Goal: Use online tool/utility: Utilize a website feature to perform a specific function

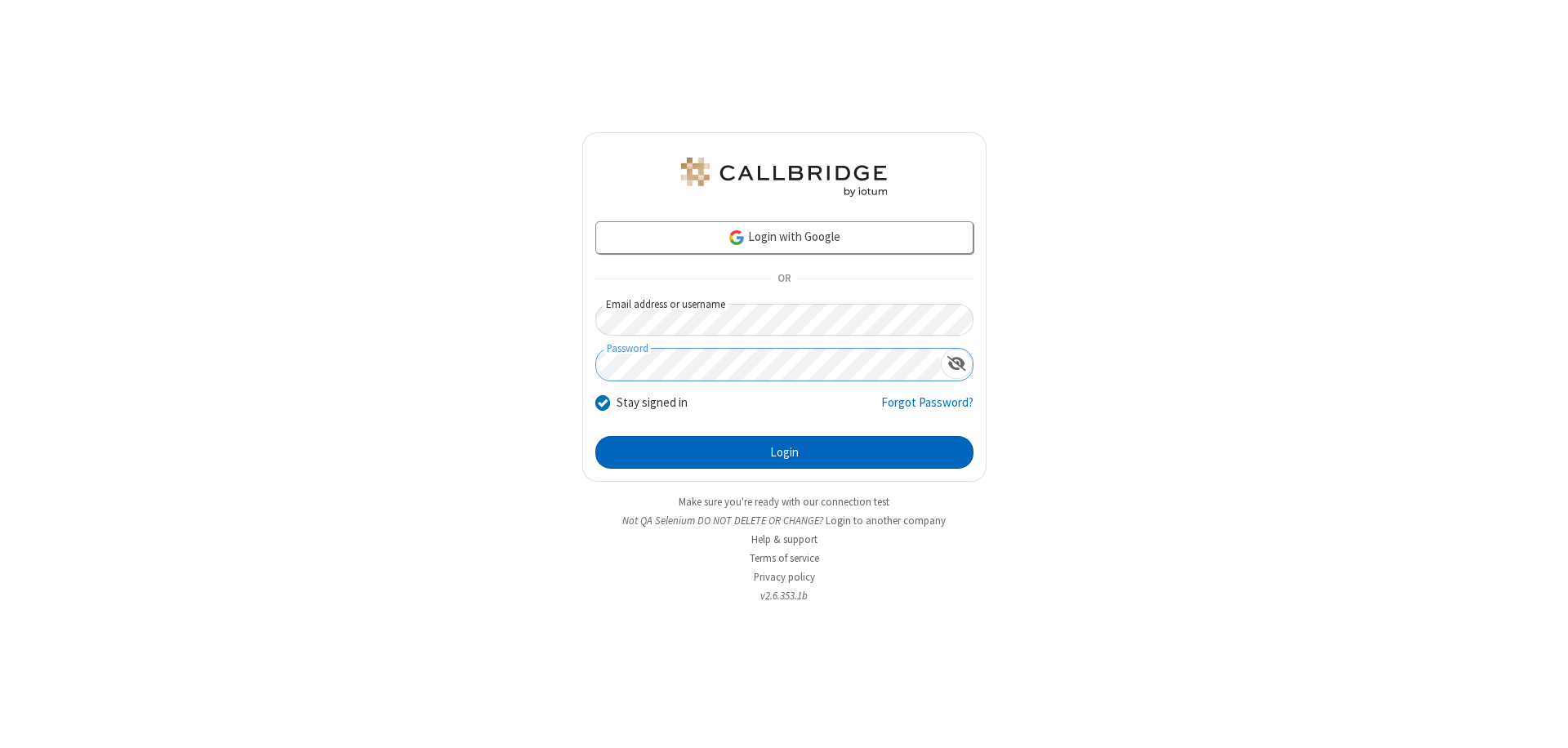
click at [784, 453] on button "Login" at bounding box center [784, 452] width 378 height 32
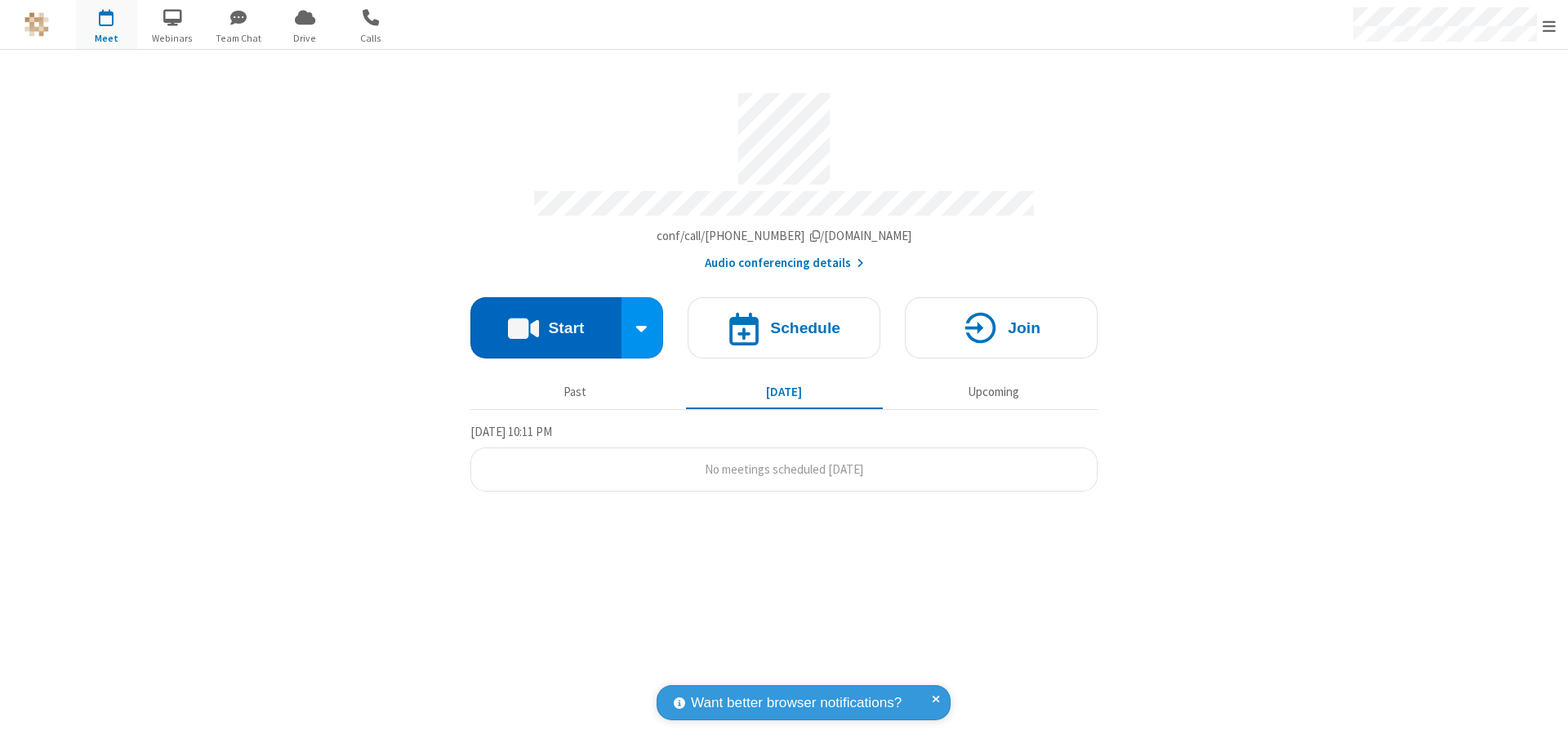
click at [546, 320] on button "Start" at bounding box center [546, 328] width 151 height 61
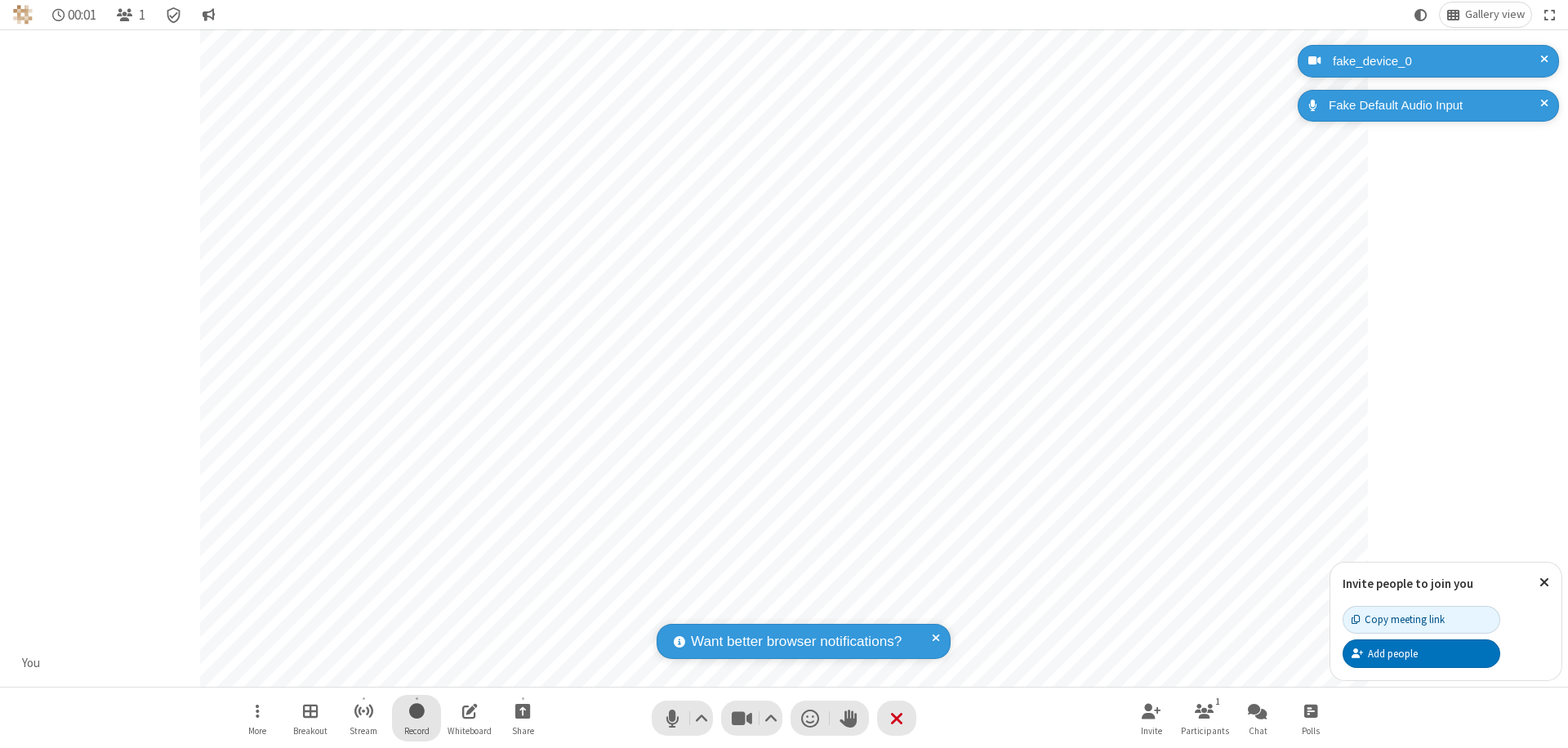
click at [416, 718] on span "Start recording" at bounding box center [417, 711] width 15 height 20
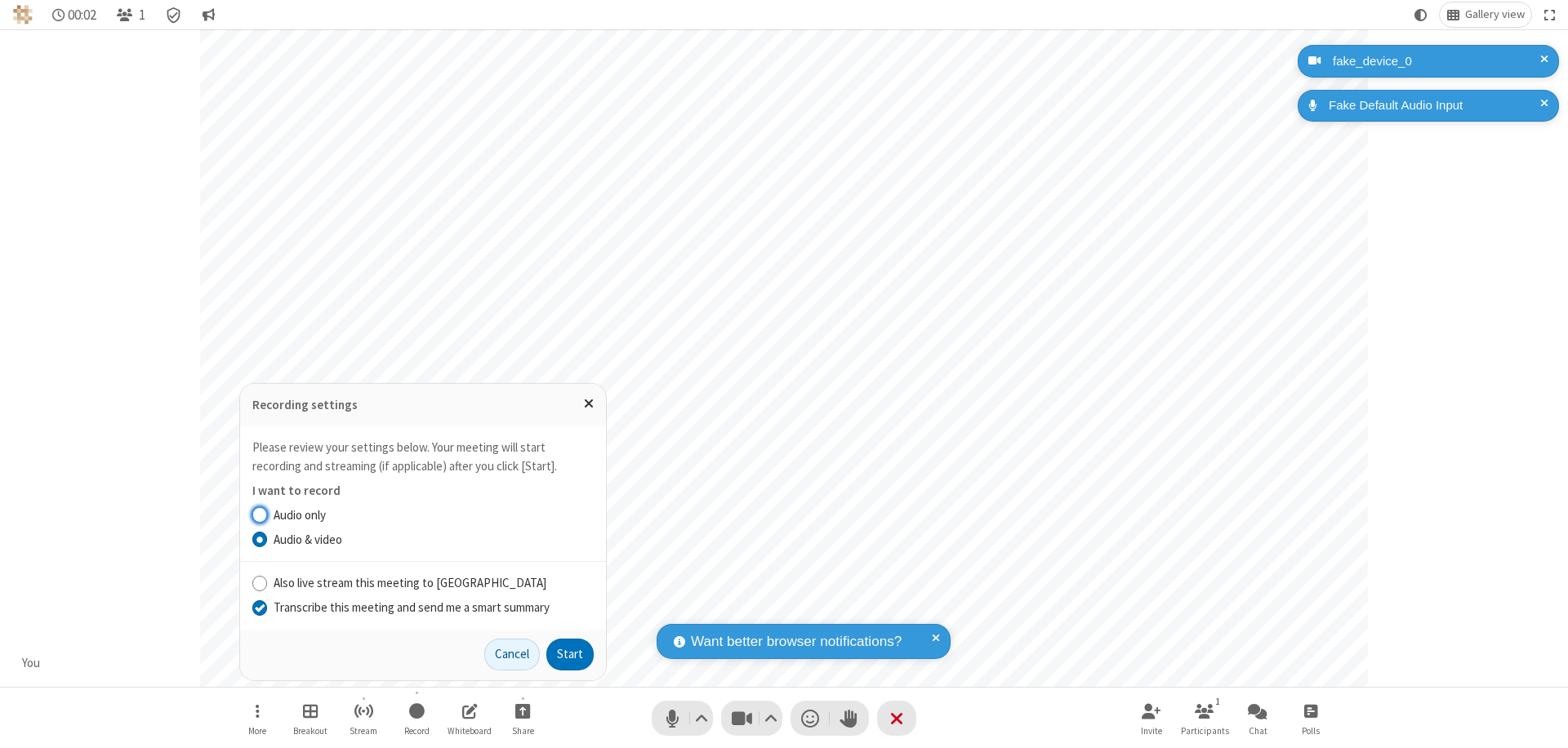
click at [259, 607] on input "Transcribe this meeting and send me a smart summary" at bounding box center [260, 607] width 15 height 17
click at [433, 539] on label "Audio & video" at bounding box center [433, 541] width 320 height 19
click at [268, 539] on input "Audio & video" at bounding box center [260, 540] width 15 height 17
click at [570, 654] on button "Start" at bounding box center [570, 655] width 48 height 32
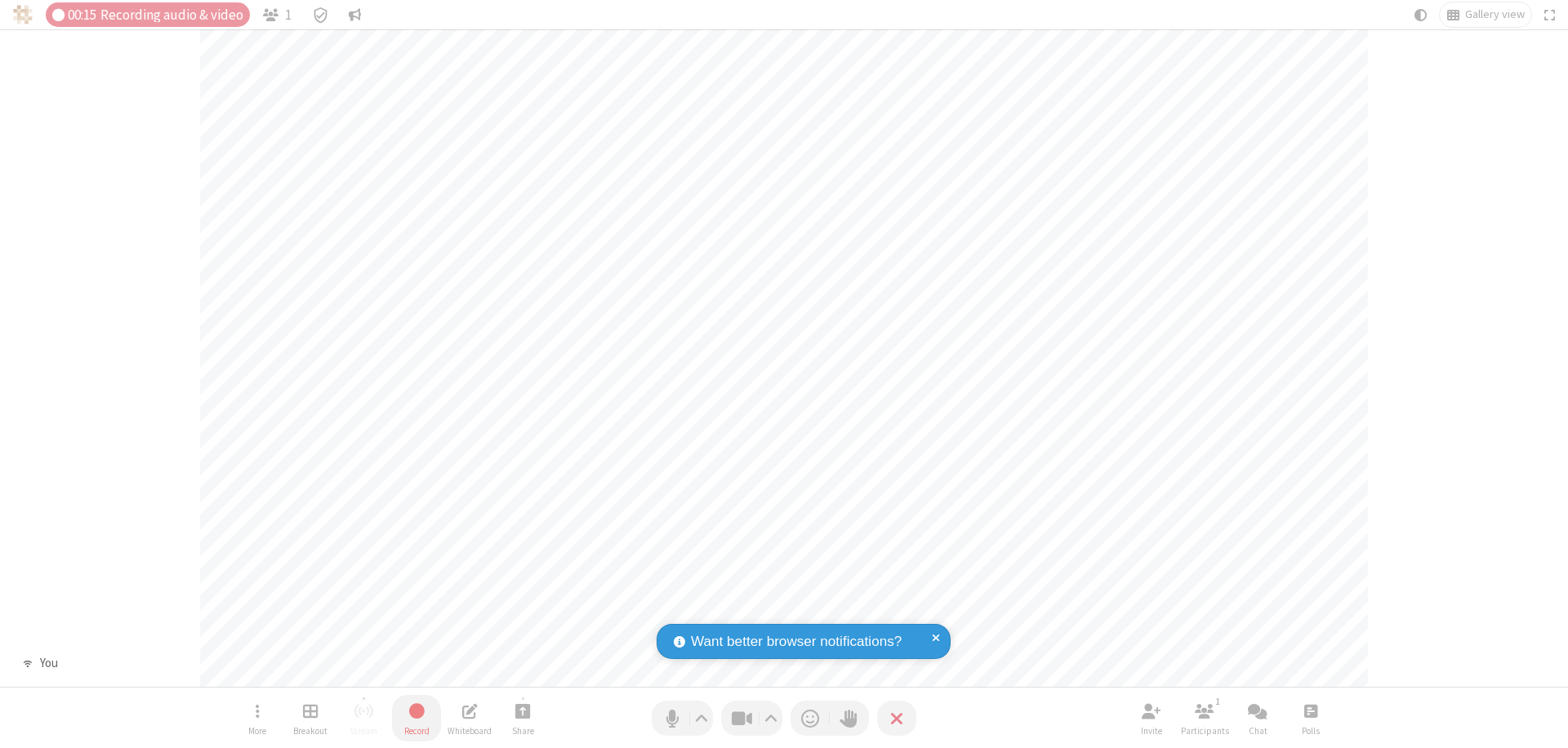
click at [416, 718] on span "Stop recording" at bounding box center [417, 711] width 19 height 20
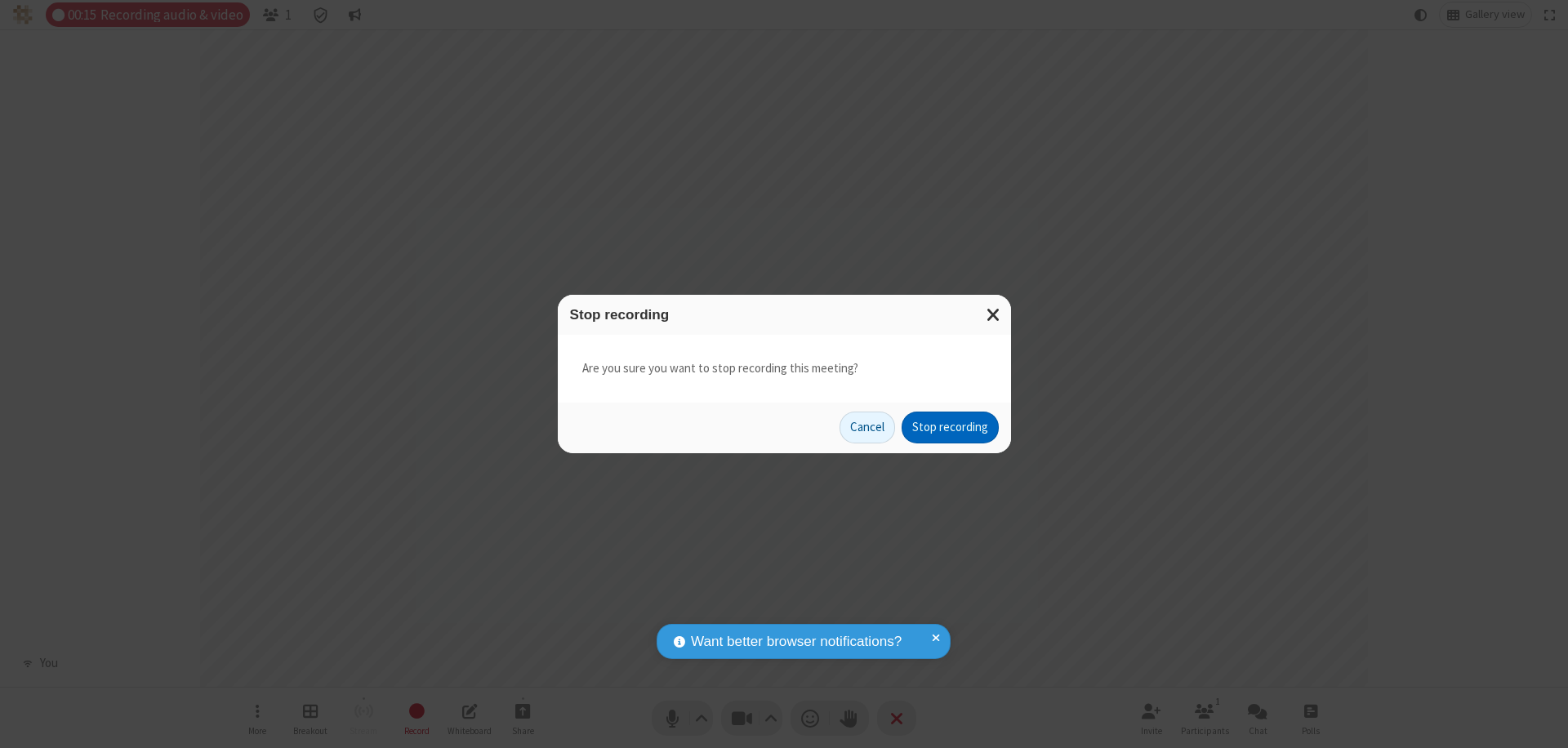
click at [950, 427] on button "Stop recording" at bounding box center [950, 428] width 97 height 32
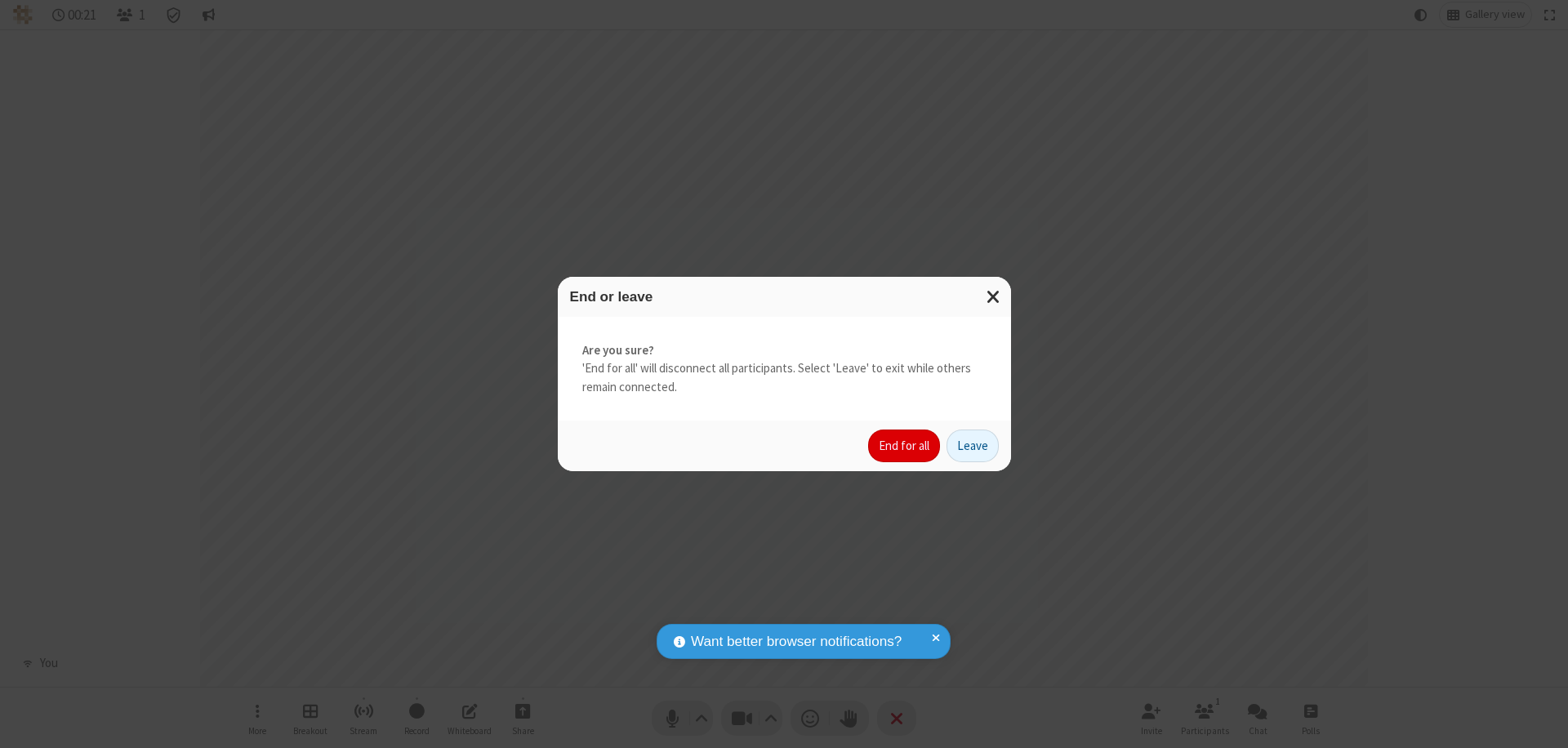
click at [905, 446] on button "End for all" at bounding box center [904, 446] width 72 height 32
